Goal: Feedback & Contribution: Submit feedback/report problem

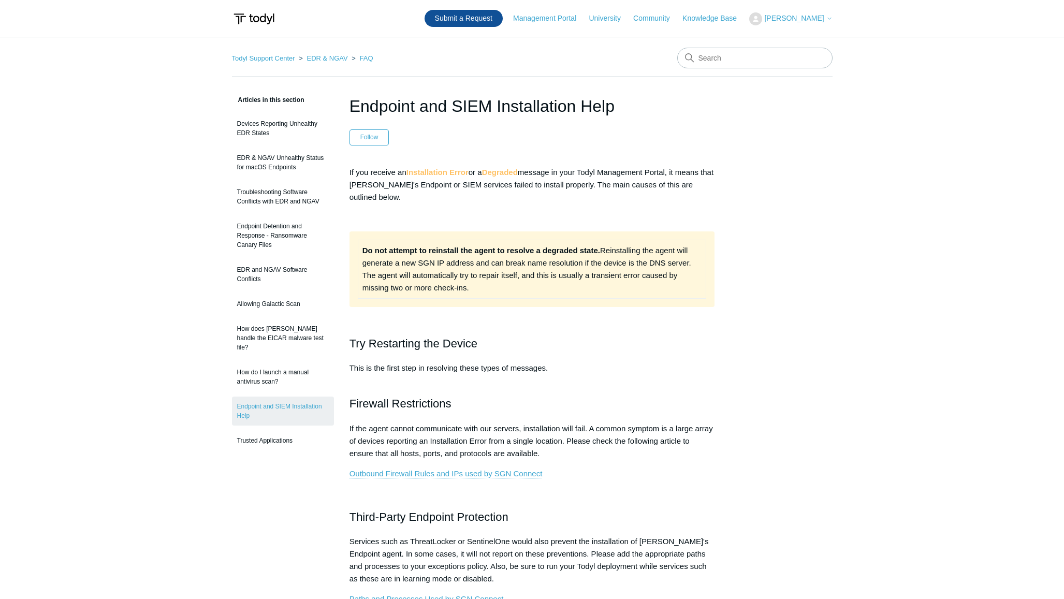
click at [453, 12] on link "Submit a Request" at bounding box center [463, 18] width 78 height 17
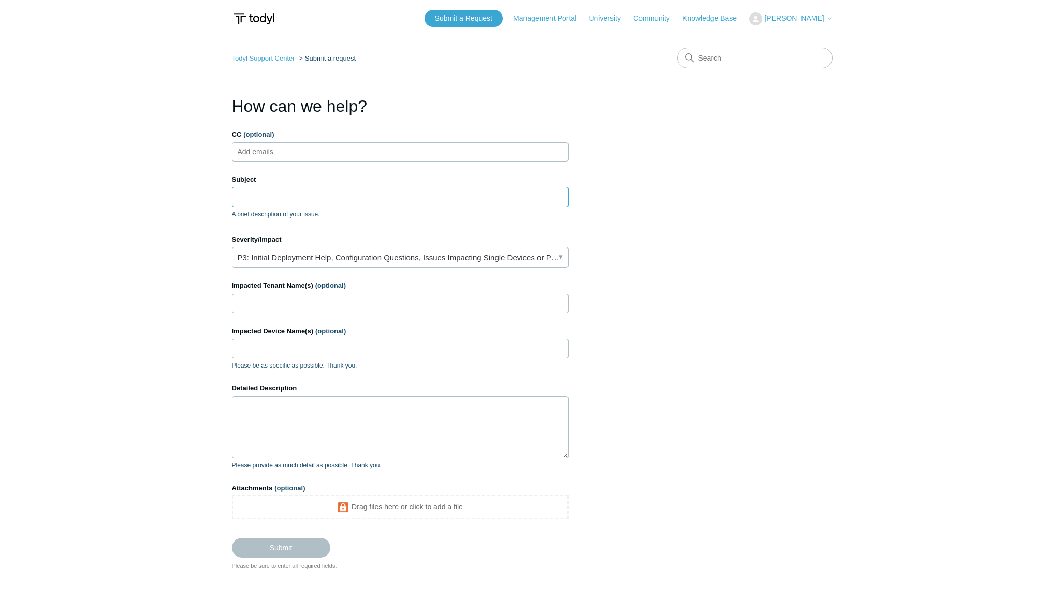
click at [274, 198] on input "Subject" at bounding box center [400, 197] width 336 height 20
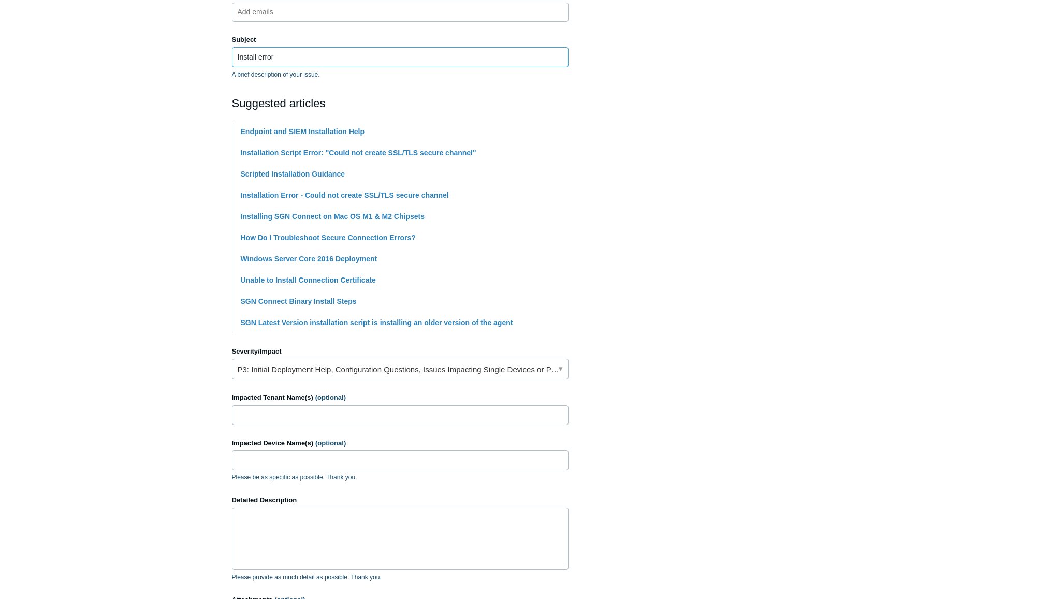
scroll to position [296, 0]
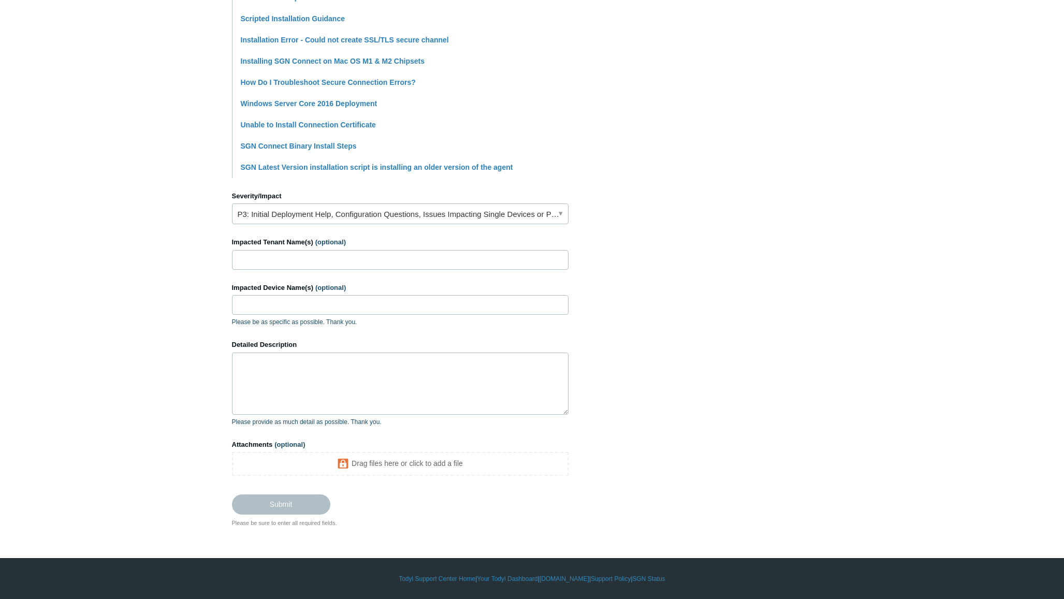
type input "Install error"
click at [266, 255] on input "Impacted Tenant Name(s) (optional)" at bounding box center [400, 260] width 336 height 20
type input "i4color"
click at [262, 299] on input "Impacted Device Name(s) (optional)" at bounding box center [400, 305] width 336 height 20
paste input "blaniel-imac.i4color.work"
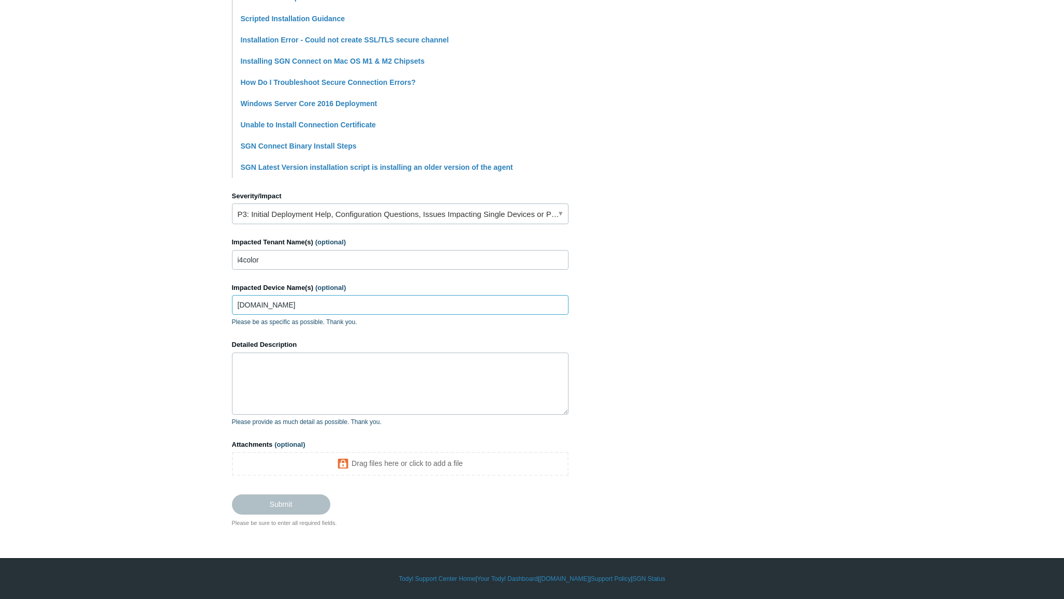
type input "blaniel-imac.i4color.work"
click at [269, 365] on textarea "Detailed Description" at bounding box center [400, 384] width 336 height 62
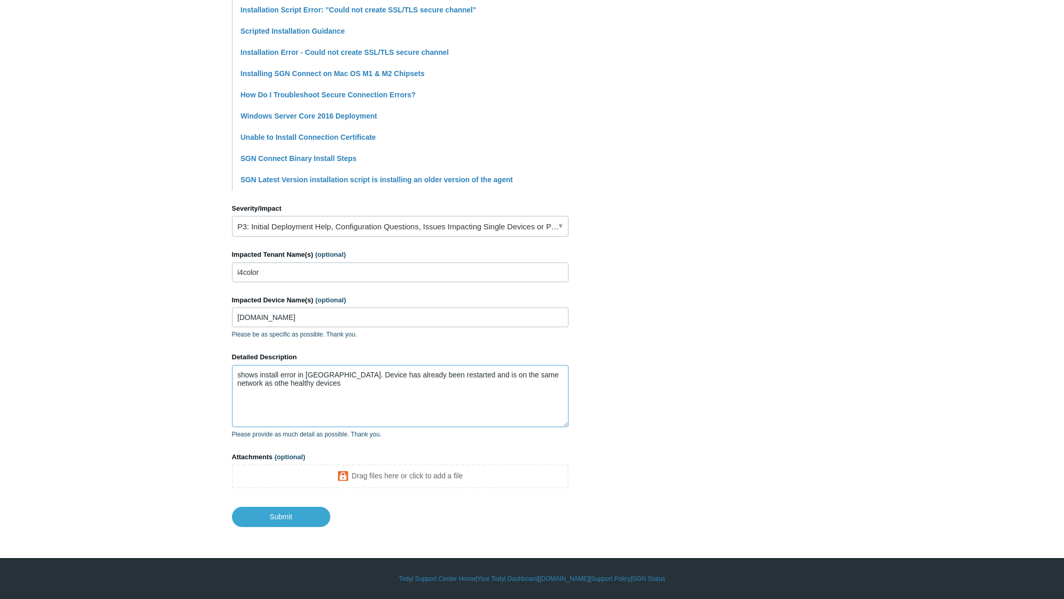
click at [554, 375] on textarea "shows install error in todyl. Device has already been restarted and is on the s…" at bounding box center [400, 396] width 336 height 62
type textarea "shows install error in todyl. Device has already been restarted and is on the s…"
click at [279, 517] on input "Submit" at bounding box center [281, 516] width 98 height 21
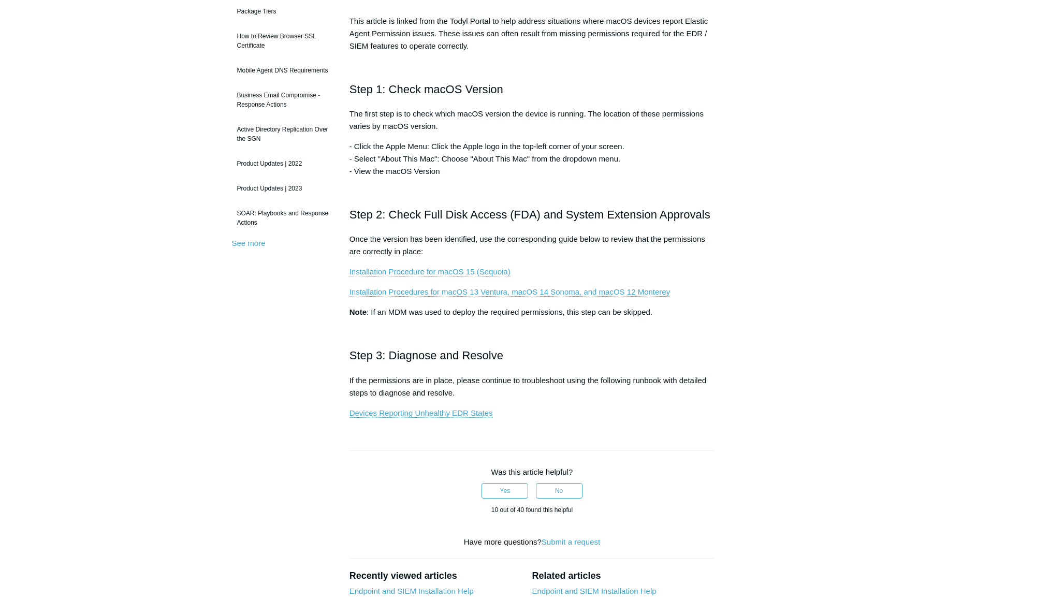
scroll to position [194, 0]
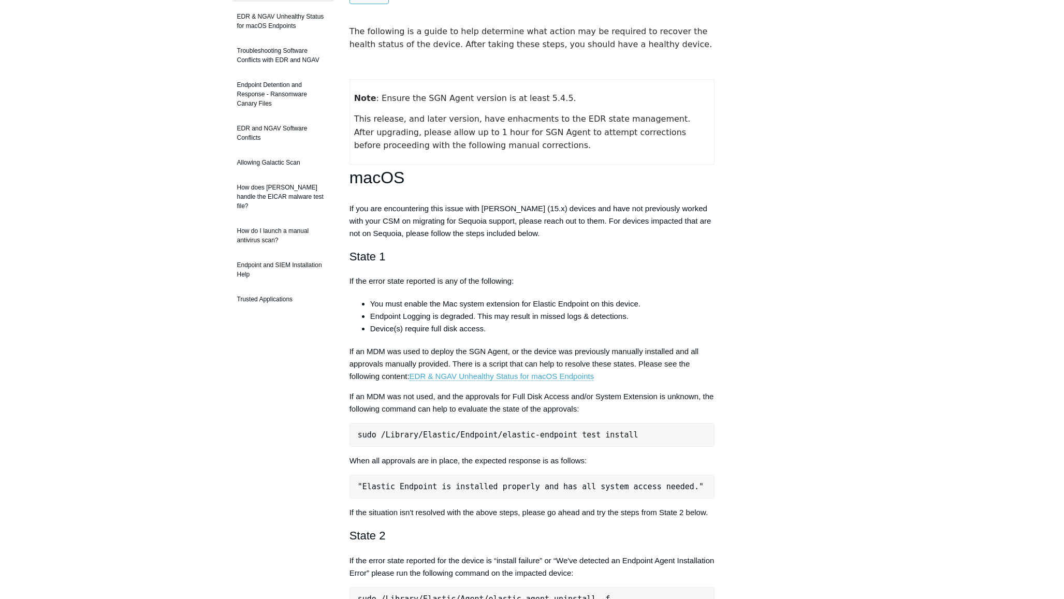
scroll to position [129, 0]
